Goal: Task Accomplishment & Management: Complete application form

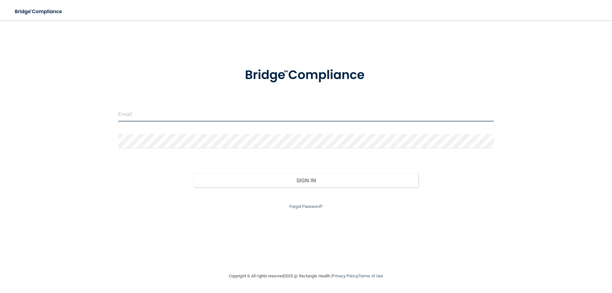
click at [138, 113] on input "email" at bounding box center [305, 114] width 375 height 14
type input "[PERSON_NAME][EMAIL_ADDRESS][DOMAIN_NAME]"
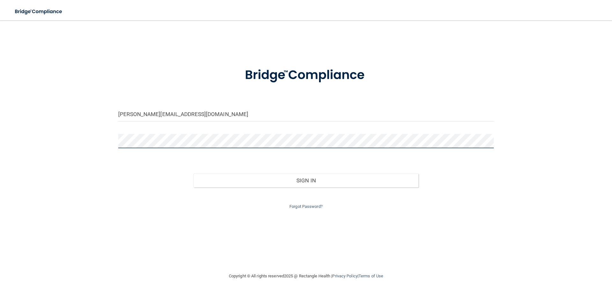
click at [193, 173] on button "Sign In" at bounding box center [305, 180] width 225 height 14
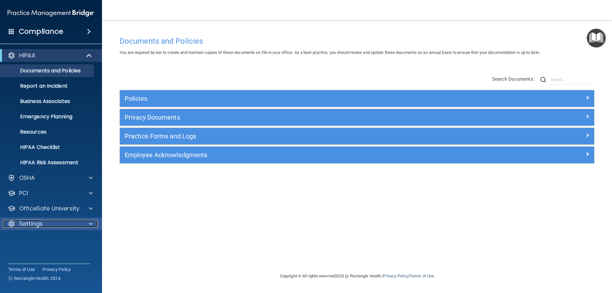
click at [41, 227] on p "Settings" at bounding box center [31, 224] width 24 height 8
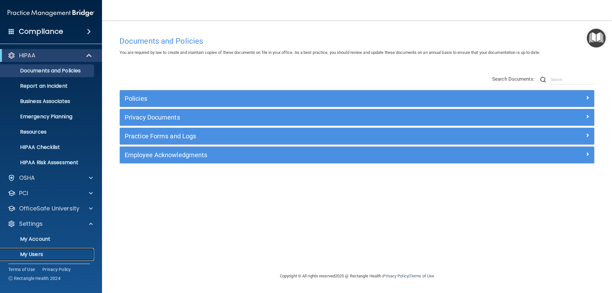
click at [39, 249] on link "My Users" at bounding box center [44, 254] width 100 height 13
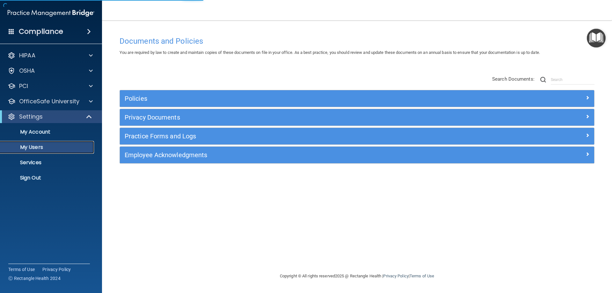
select select "20"
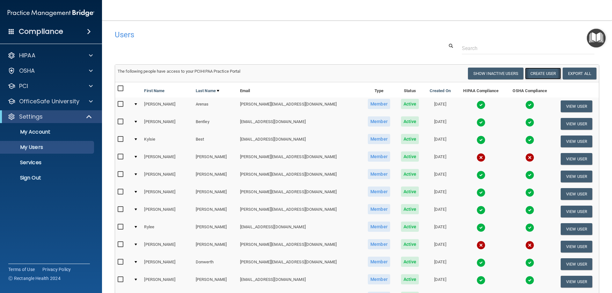
click at [536, 77] on button "Create User" at bounding box center [543, 74] width 36 height 12
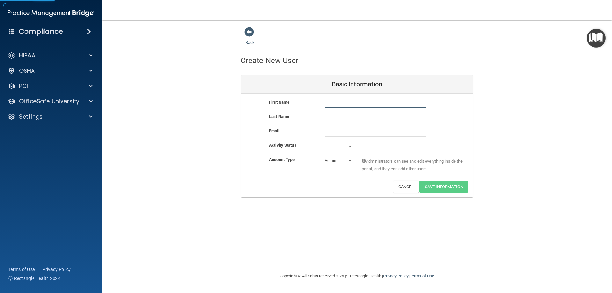
click at [350, 104] on input "text" at bounding box center [376, 103] width 102 height 10
type input "Eva"
type input "[PERSON_NAME]"
click at [340, 131] on input "email" at bounding box center [376, 132] width 102 height 10
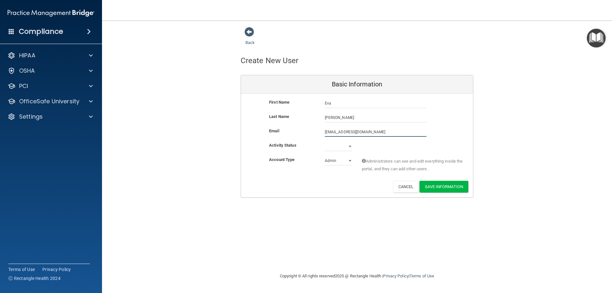
type input "[EMAIL_ADDRESS][DOMAIN_NAME]"
click at [344, 148] on select "Active Inactive" at bounding box center [338, 146] width 27 height 10
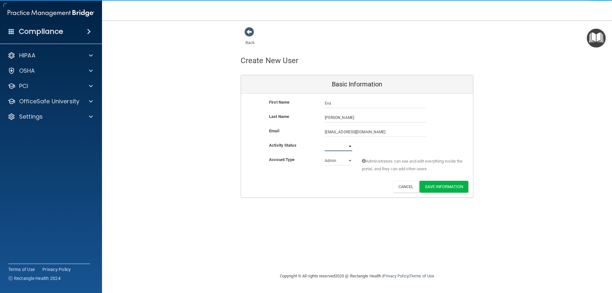
select select "active"
click at [325, 141] on select "Active Inactive" at bounding box center [338, 146] width 27 height 10
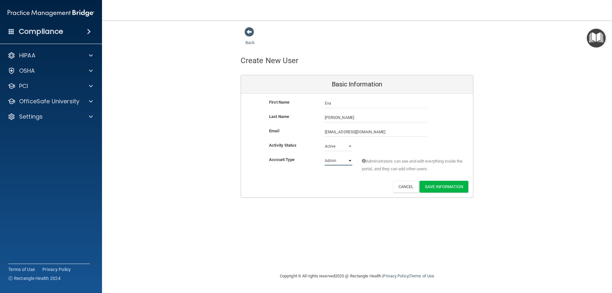
click at [338, 162] on select "Admin Member" at bounding box center [338, 161] width 27 height 10
select select "practice_member"
click at [325, 156] on select "Admin Member" at bounding box center [338, 161] width 27 height 10
click at [462, 185] on button "Save Information" at bounding box center [443, 187] width 49 height 12
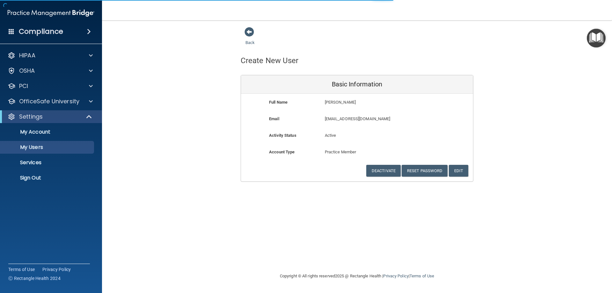
select select "20"
